Goal: Task Accomplishment & Management: Use online tool/utility

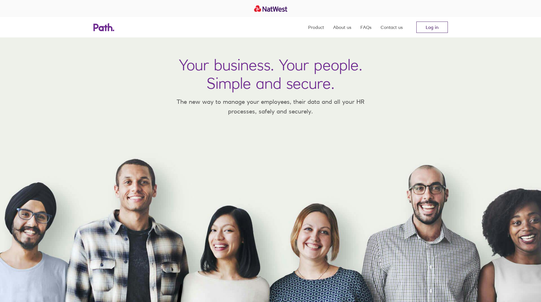
click at [427, 28] on link "Log in" at bounding box center [432, 27] width 32 height 11
click at [431, 22] on link "Log in" at bounding box center [432, 27] width 32 height 11
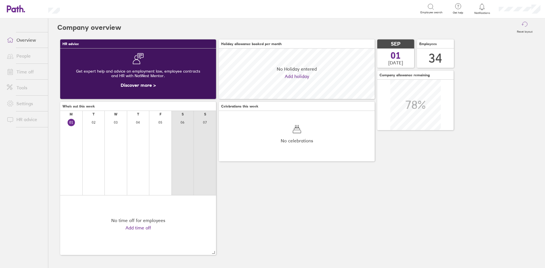
scroll to position [51, 156]
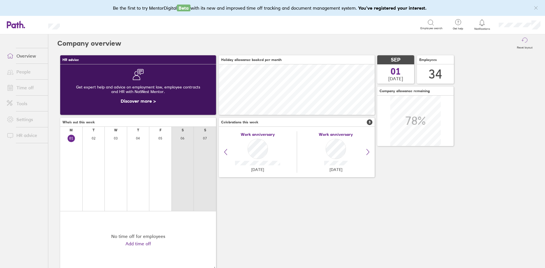
click at [25, 70] on link "People" at bounding box center [25, 71] width 46 height 11
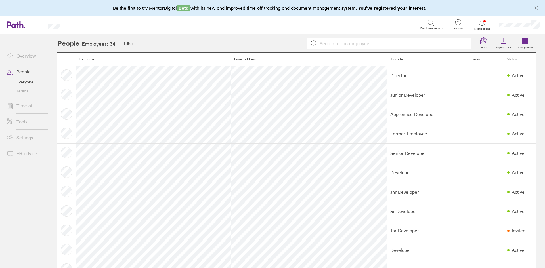
click at [484, 28] on span "Notifications" at bounding box center [482, 28] width 18 height 3
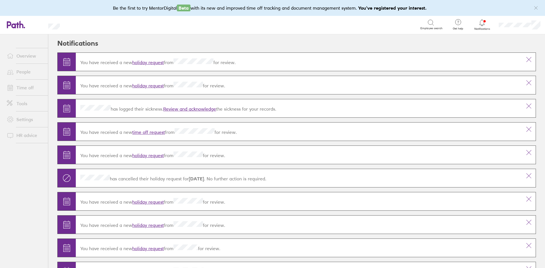
click at [152, 61] on link "holiday request" at bounding box center [148, 63] width 32 height 6
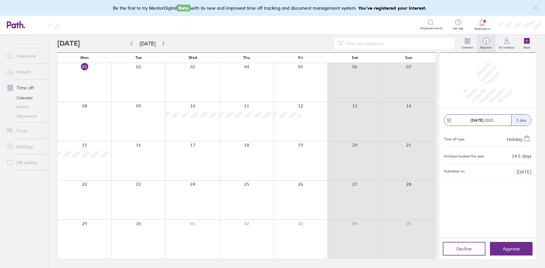
click at [489, 46] on label "Requests" at bounding box center [486, 46] width 18 height 5
click at [502, 250] on button "Approve" at bounding box center [511, 249] width 43 height 14
